Goal: Task Accomplishment & Management: Use online tool/utility

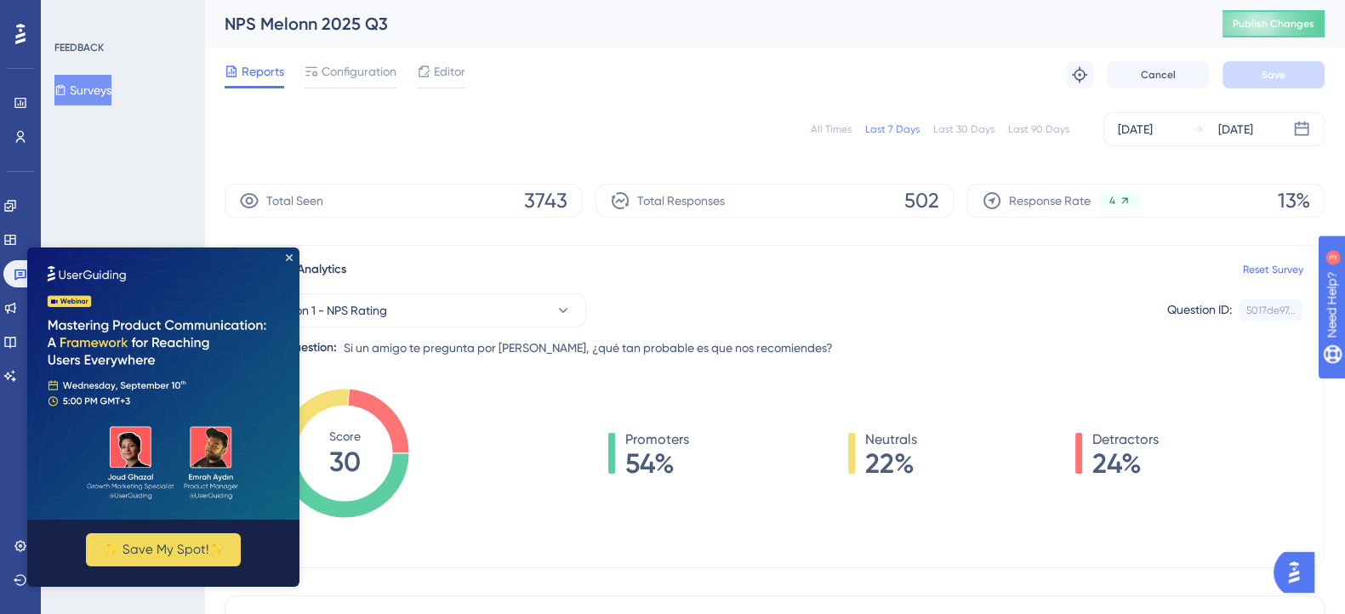
click at [852, 132] on div "All Times" at bounding box center [831, 130] width 41 height 14
click at [289, 258] on icon "Close Preview" at bounding box center [289, 257] width 7 height 7
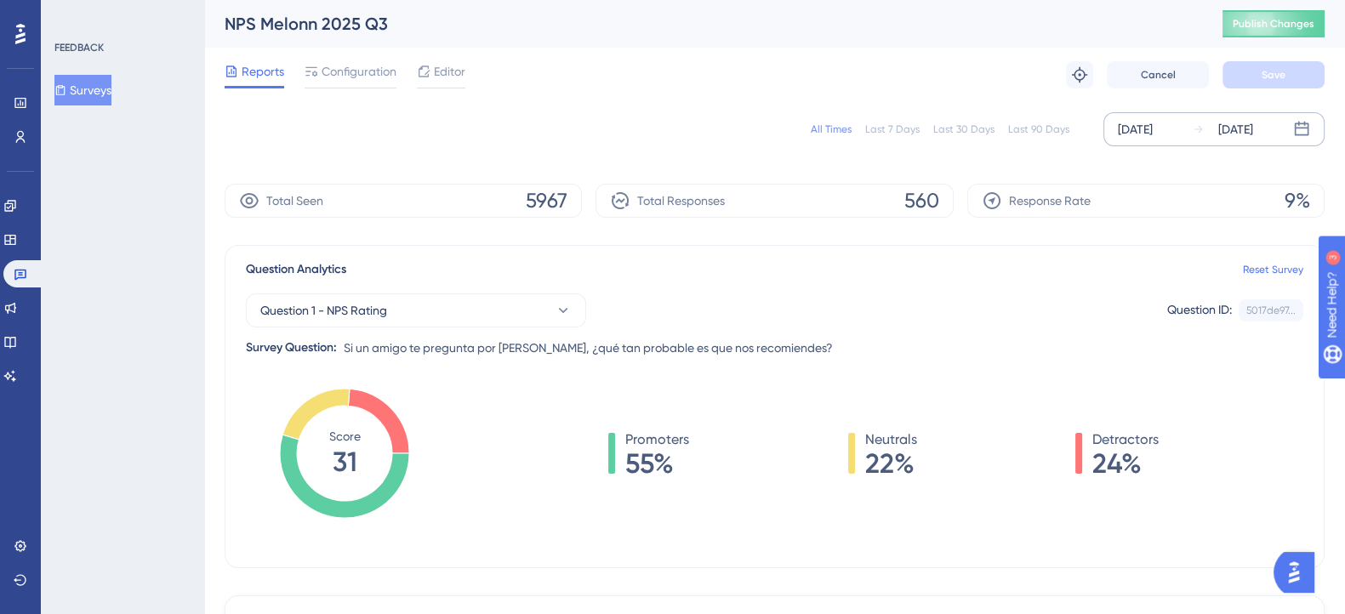
click at [1120, 122] on div "Aug 04 2025" at bounding box center [1135, 129] width 35 height 20
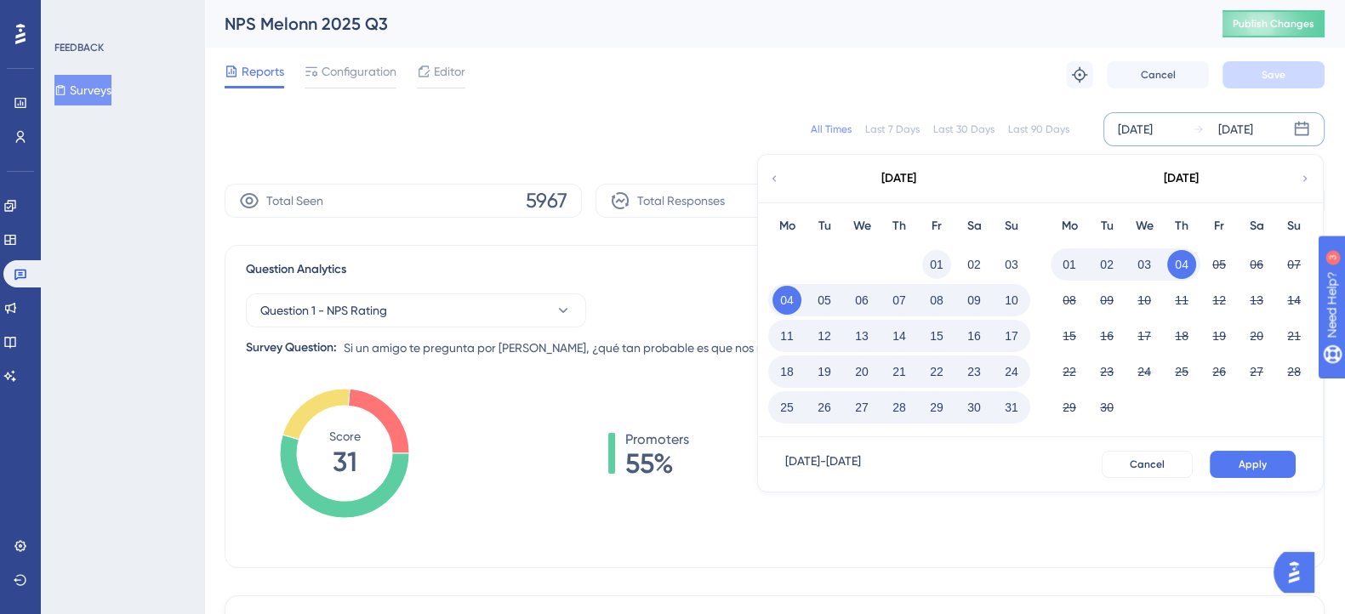
click at [939, 266] on button "01" at bounding box center [936, 264] width 29 height 29
click at [1246, 458] on span "Apply" at bounding box center [1253, 465] width 28 height 14
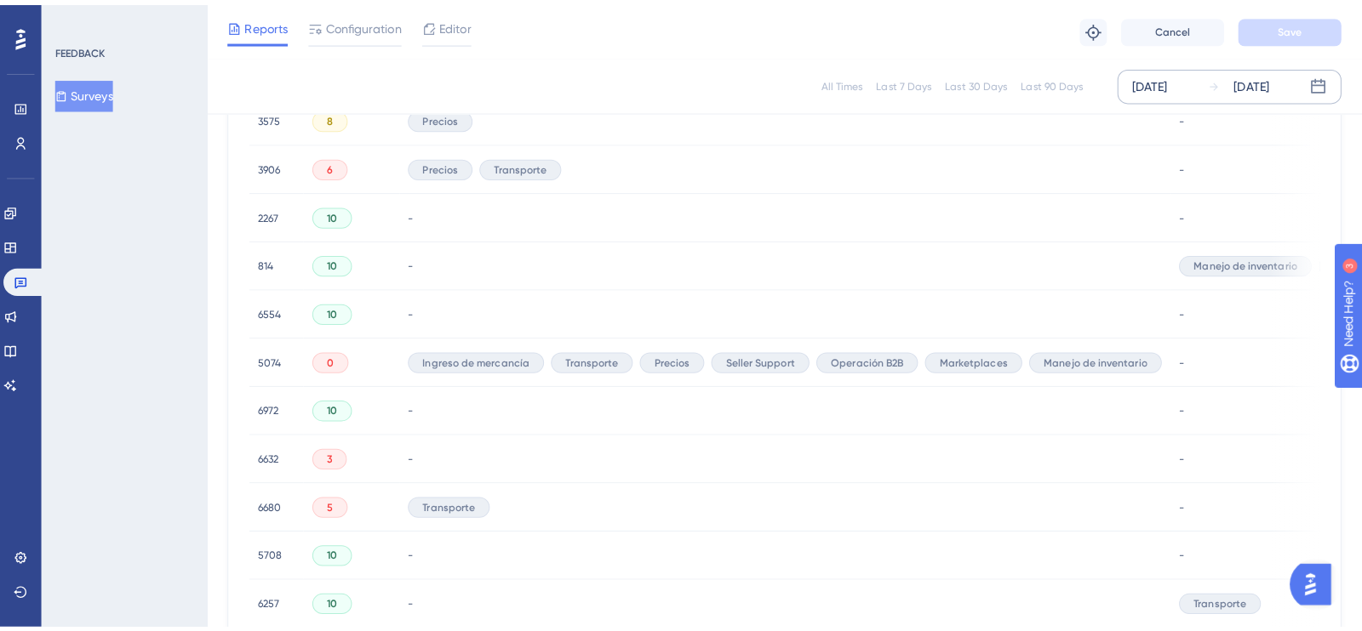
scroll to position [425, 0]
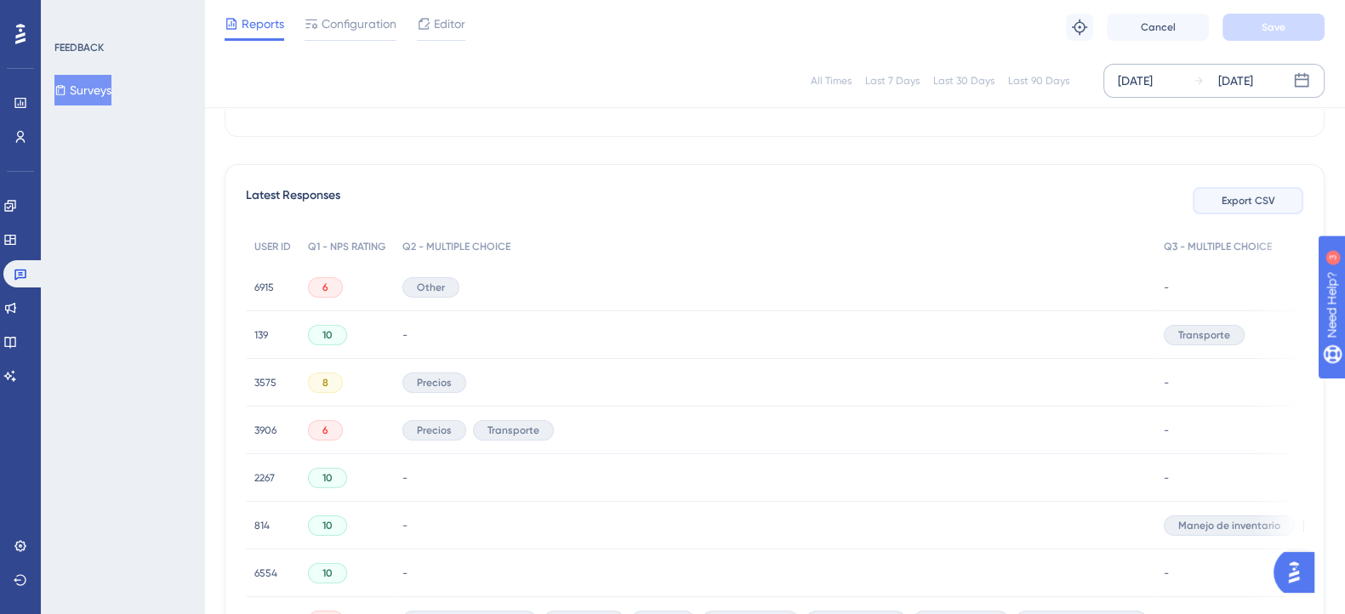
click at [1224, 197] on span "Export CSV" at bounding box center [1249, 201] width 54 height 14
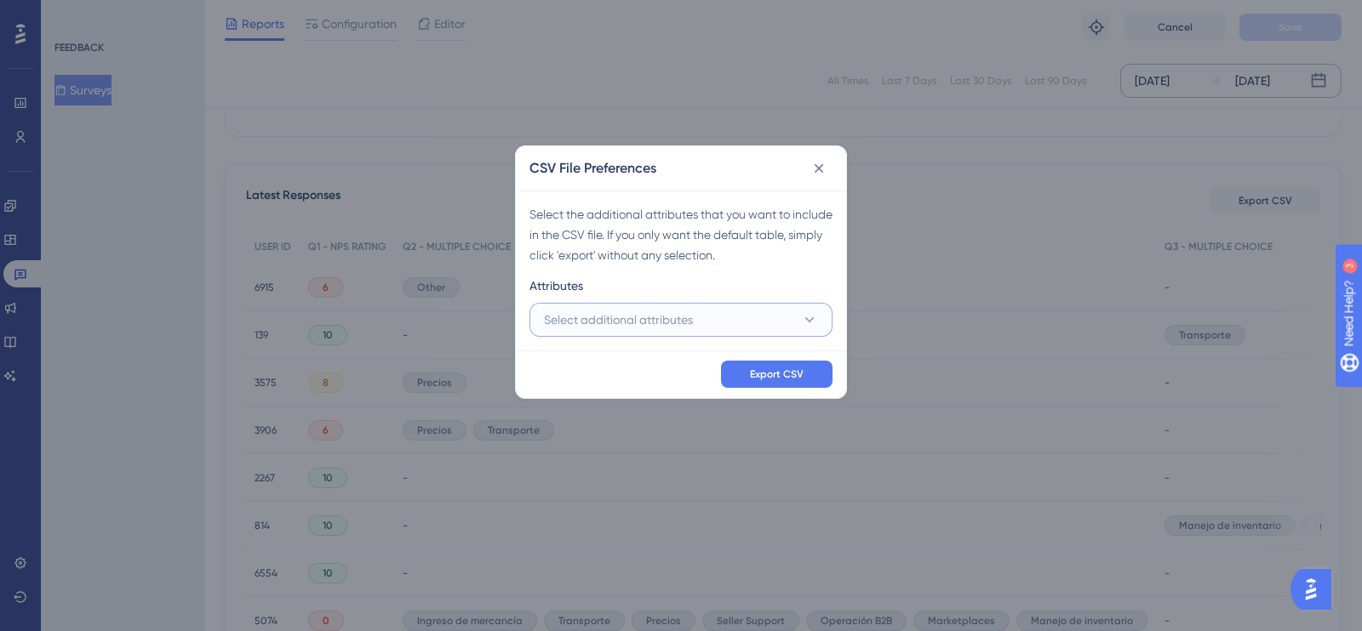
click at [760, 311] on button "Select additional attributes" at bounding box center [680, 320] width 303 height 34
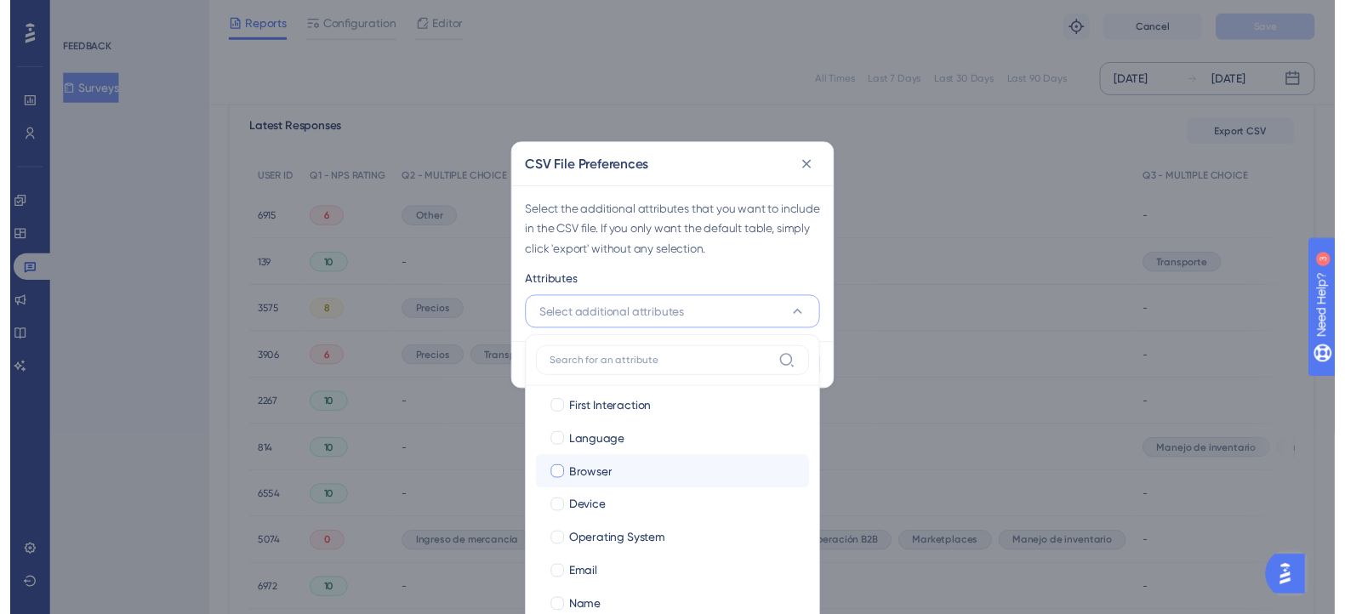
scroll to position [150, 0]
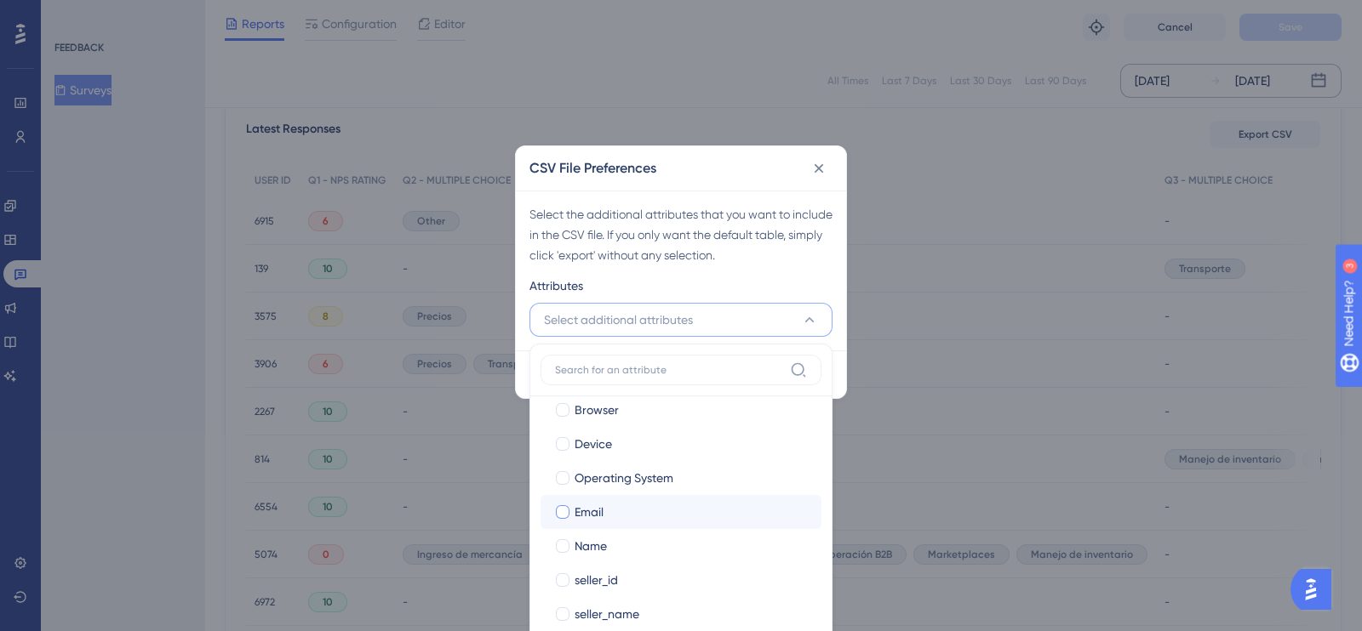
click at [565, 505] on div at bounding box center [563, 512] width 14 height 14
checkbox input "true"
click at [677, 286] on div "Attributes" at bounding box center [680, 289] width 303 height 27
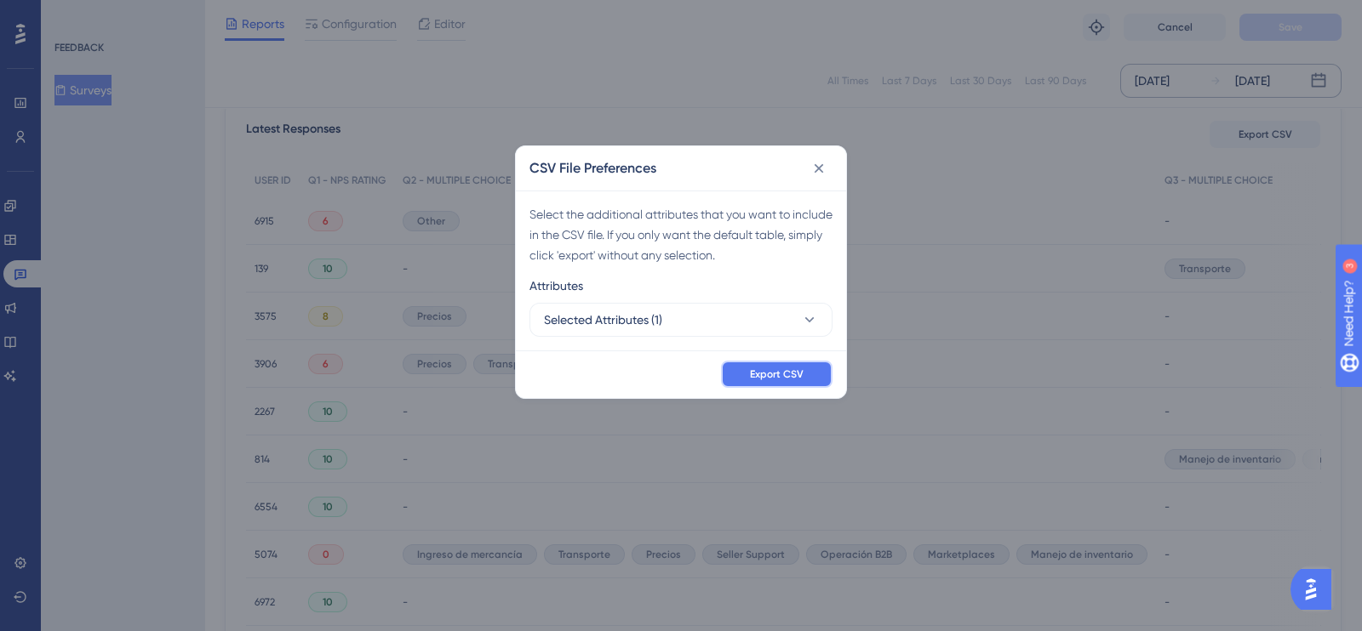
click at [745, 383] on button "Export CSV" at bounding box center [776, 374] width 111 height 27
